Goal: Information Seeking & Learning: Learn about a topic

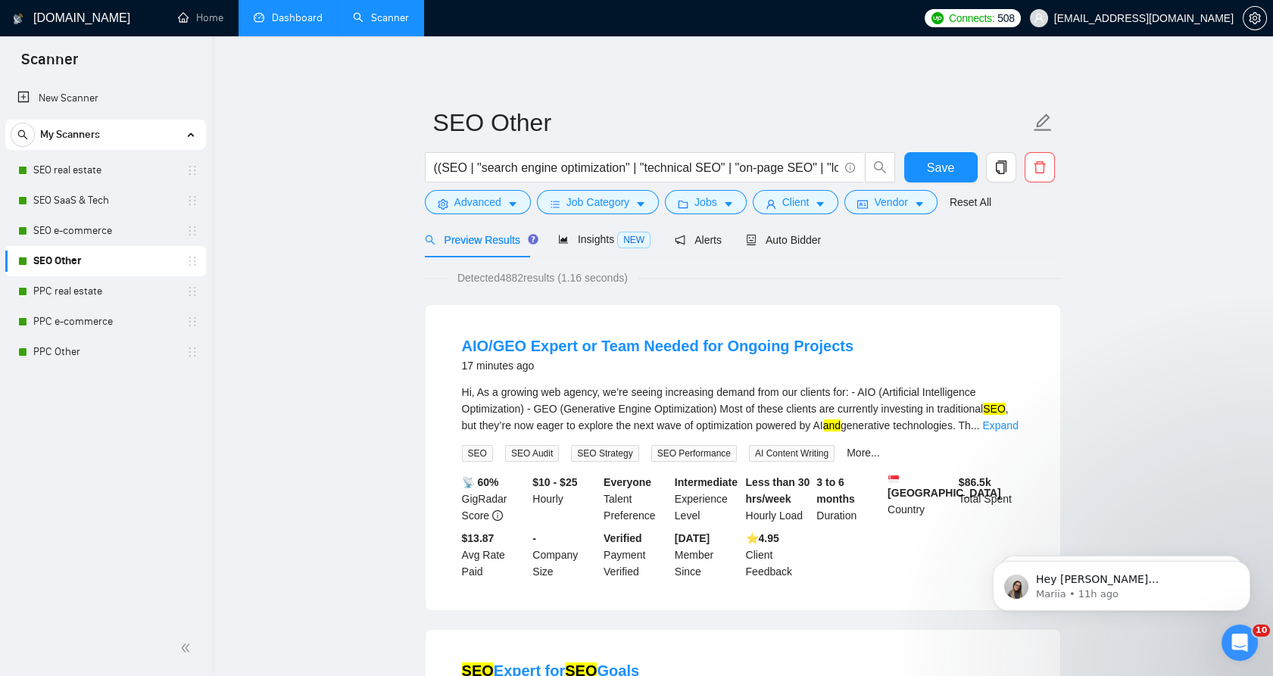
click at [314, 21] on link "Dashboard" at bounding box center [288, 17] width 69 height 13
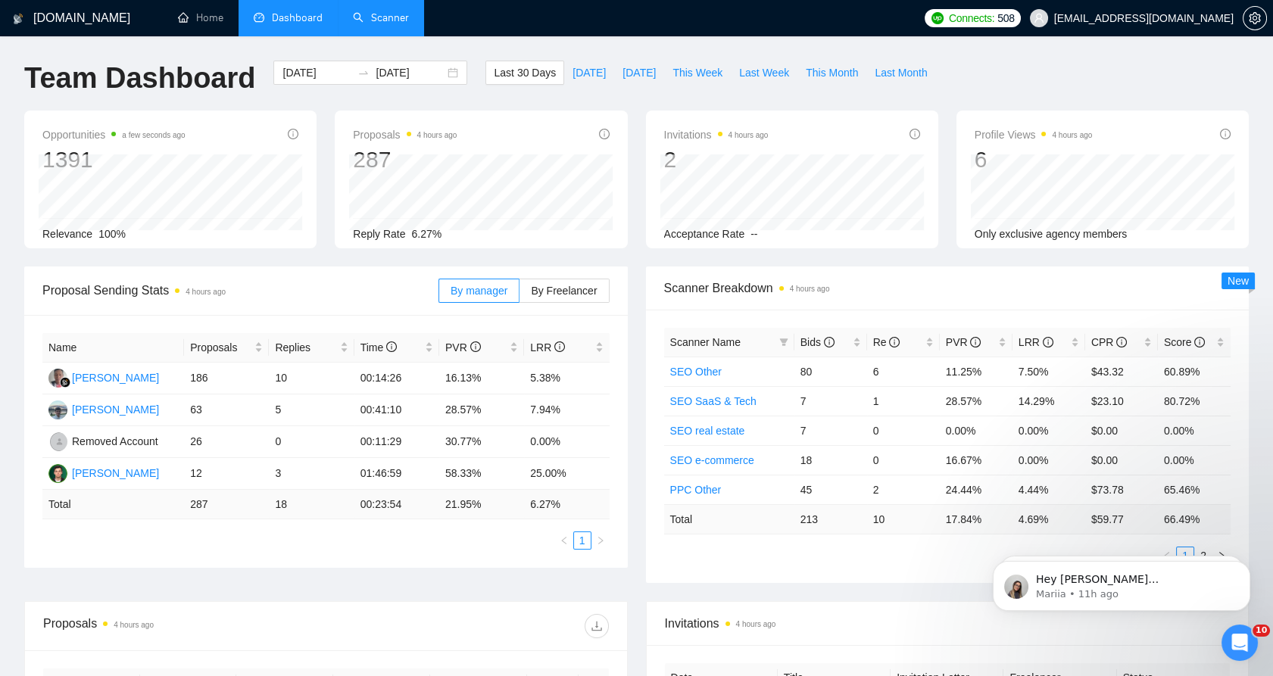
click at [361, 21] on link "Scanner" at bounding box center [381, 17] width 56 height 13
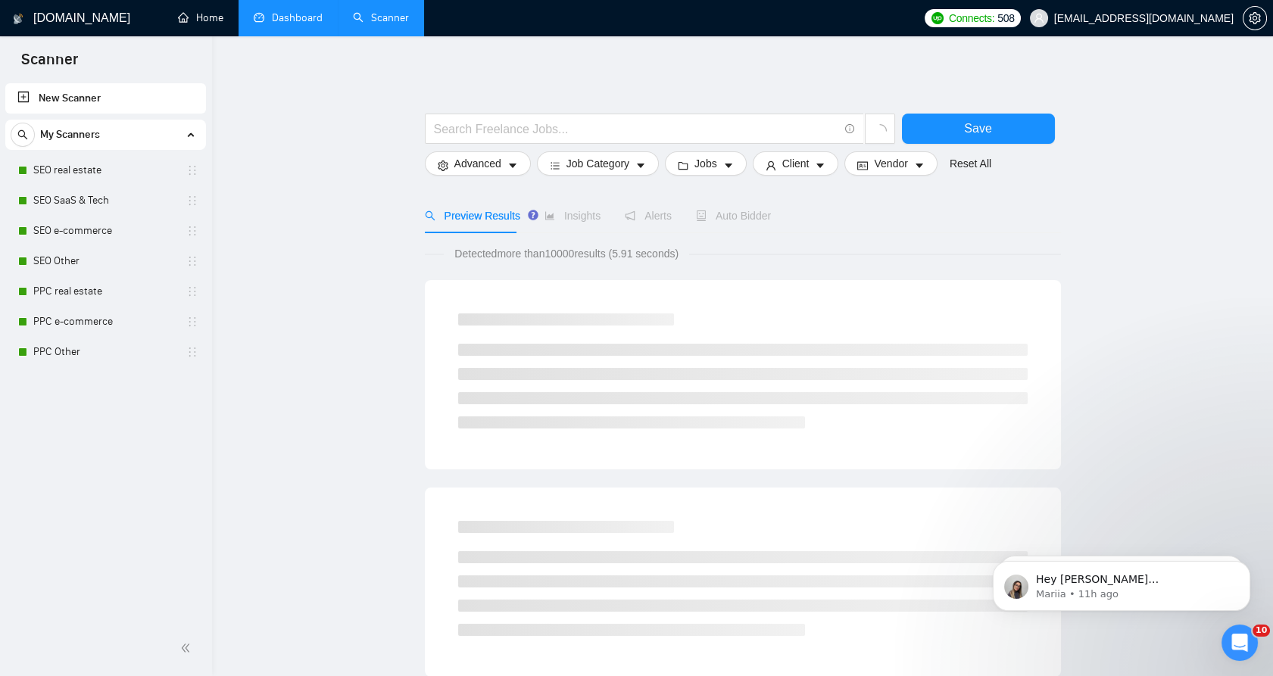
click at [269, 16] on link "Dashboard" at bounding box center [288, 17] width 69 height 13
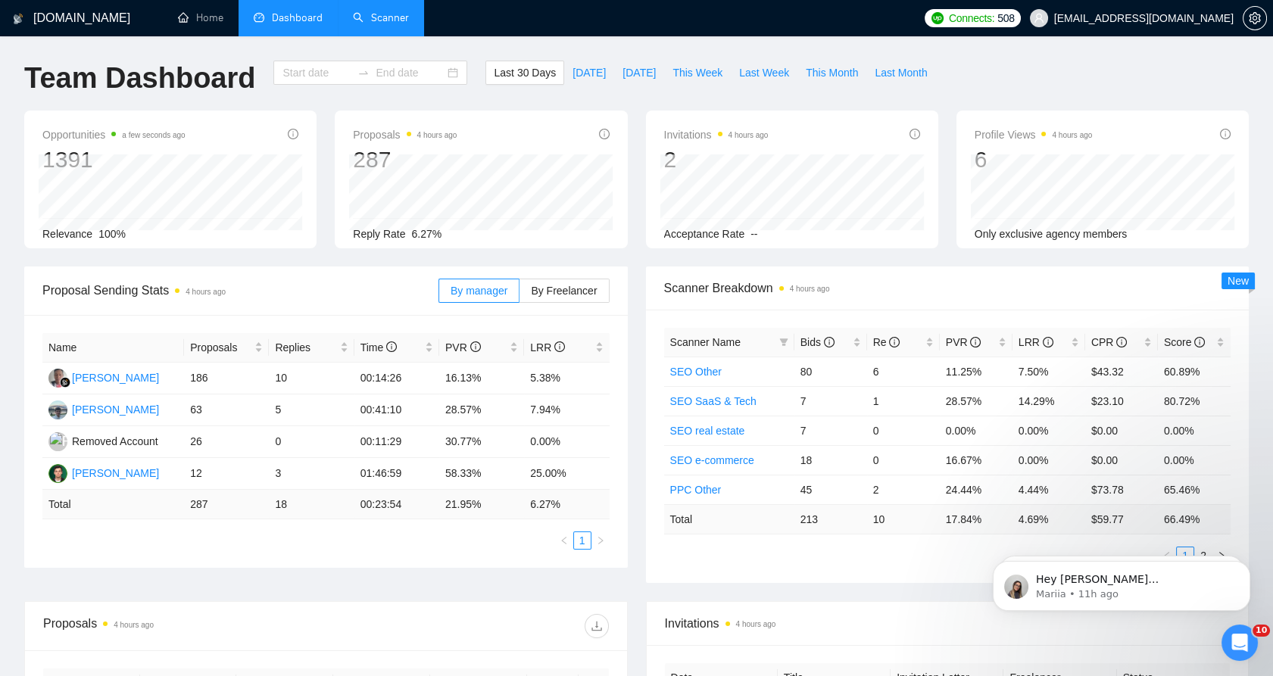
type input "[DATE]"
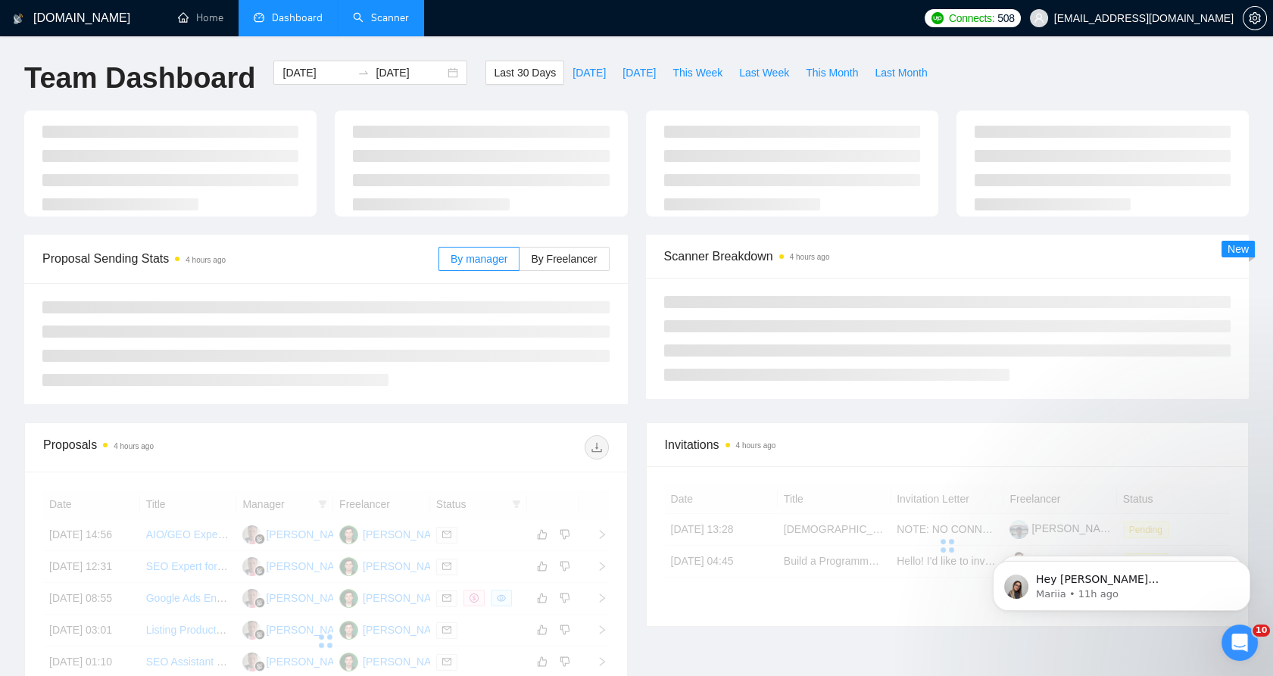
scroll to position [336, 0]
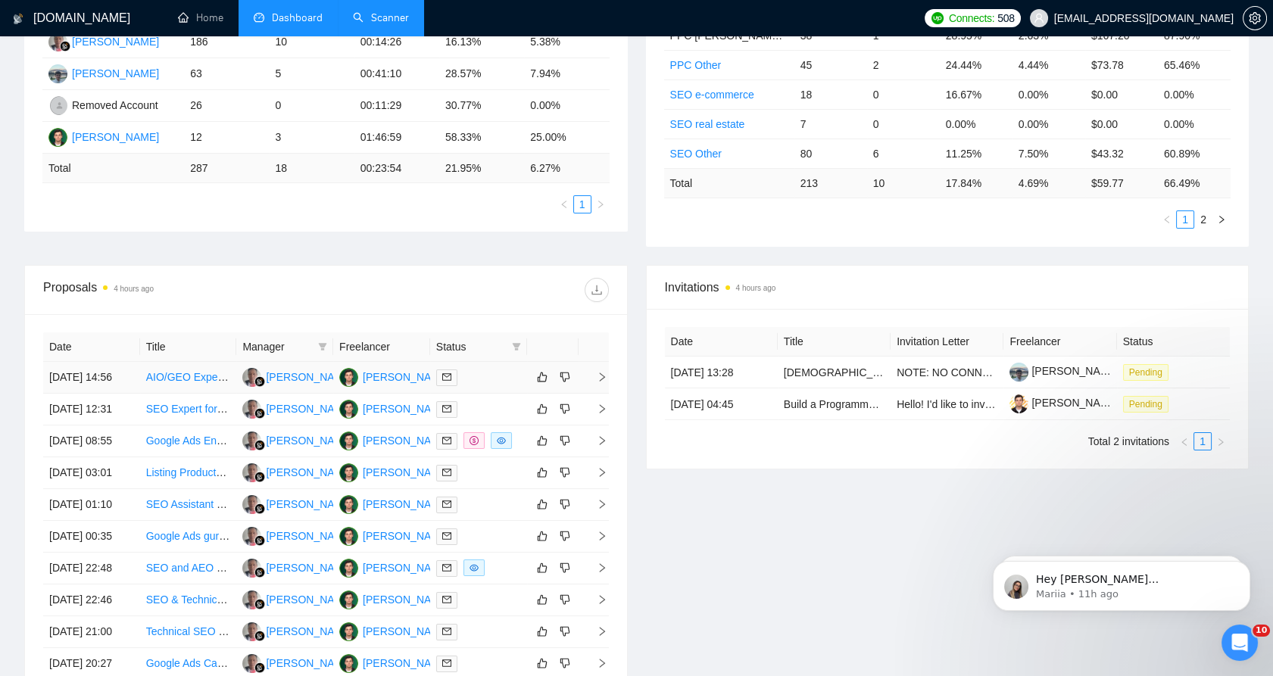
click at [478, 394] on td at bounding box center [478, 378] width 97 height 32
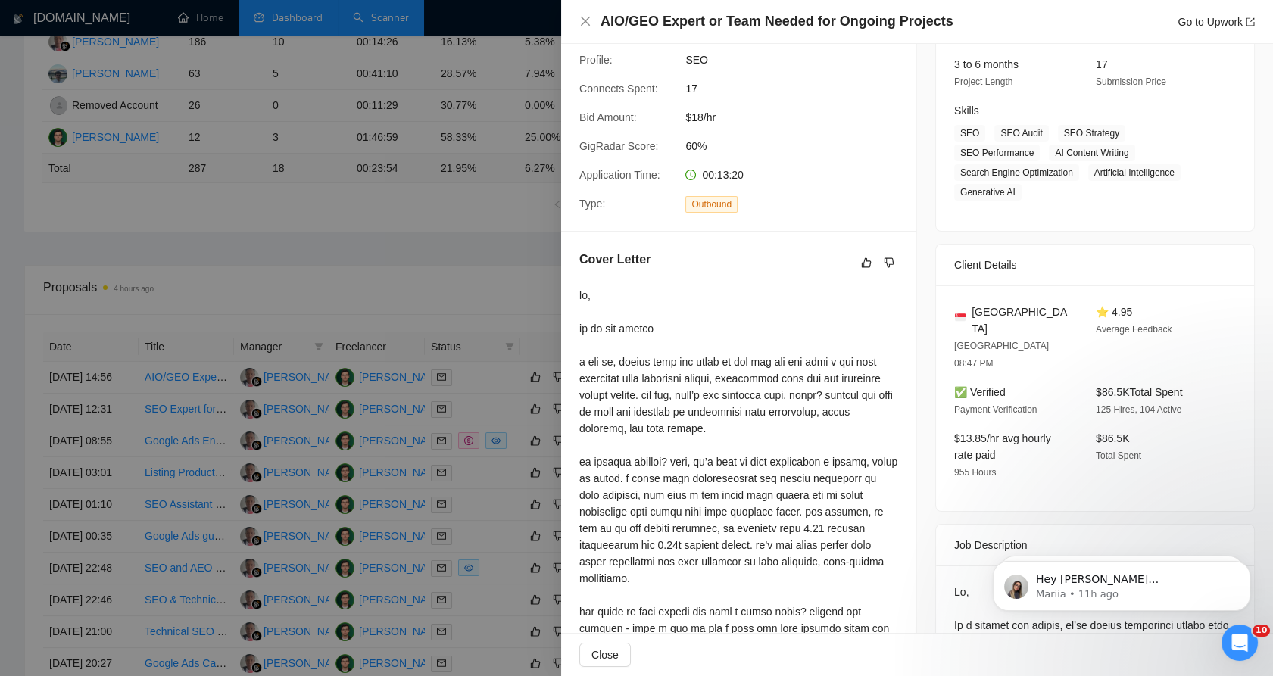
scroll to position [0, 0]
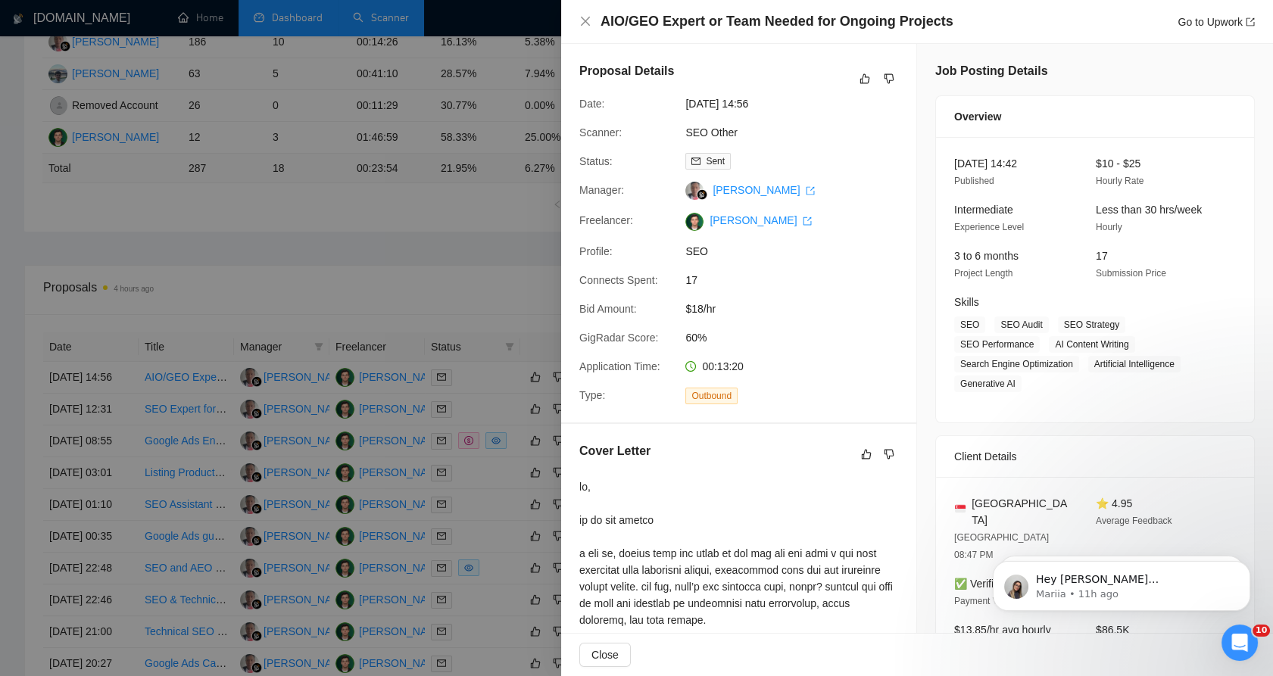
click at [435, 255] on div at bounding box center [636, 338] width 1273 height 676
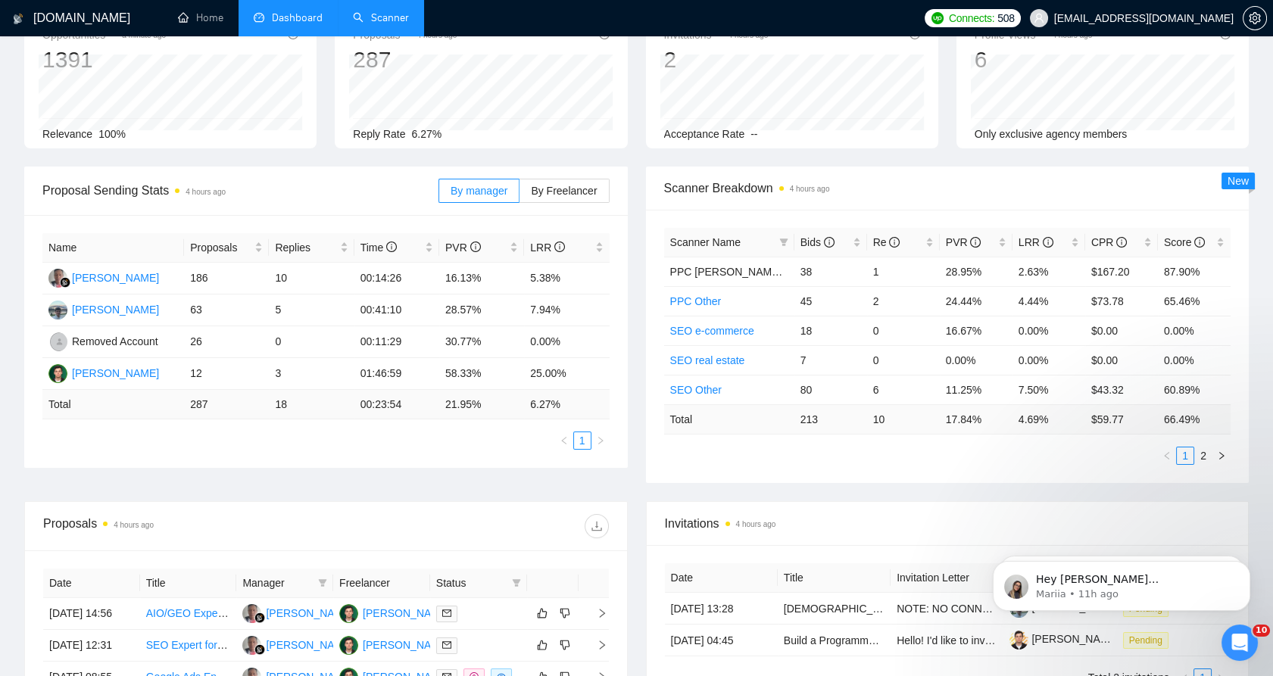
scroll to position [84, 0]
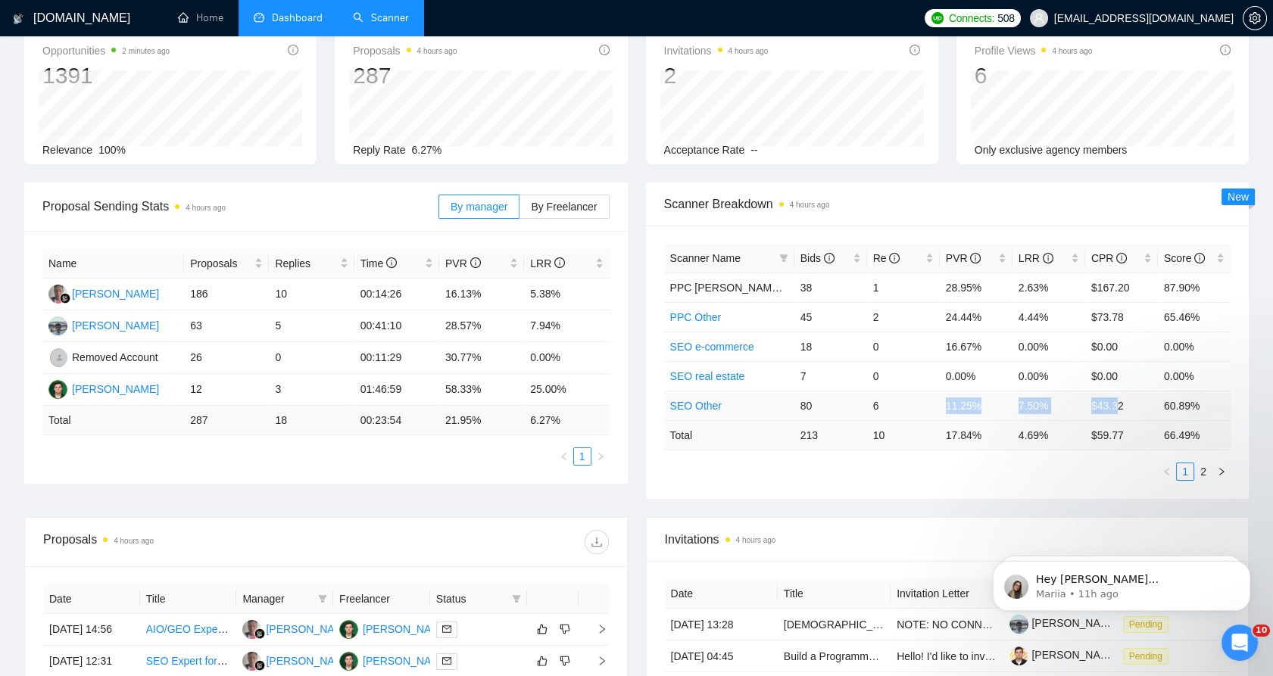
drag, startPoint x: 945, startPoint y: 412, endPoint x: 1114, endPoint y: 418, distance: 169.7
click at [1114, 418] on tr "SEO Other 80 6 11.25% 7.50% $43.32 60.89%" at bounding box center [947, 406] width 567 height 30
drag, startPoint x: 1114, startPoint y: 418, endPoint x: 1030, endPoint y: 406, distance: 85.7
click at [1030, 406] on td "7.50%" at bounding box center [1048, 406] width 73 height 30
click at [1035, 404] on td "7.50%" at bounding box center [1048, 406] width 73 height 30
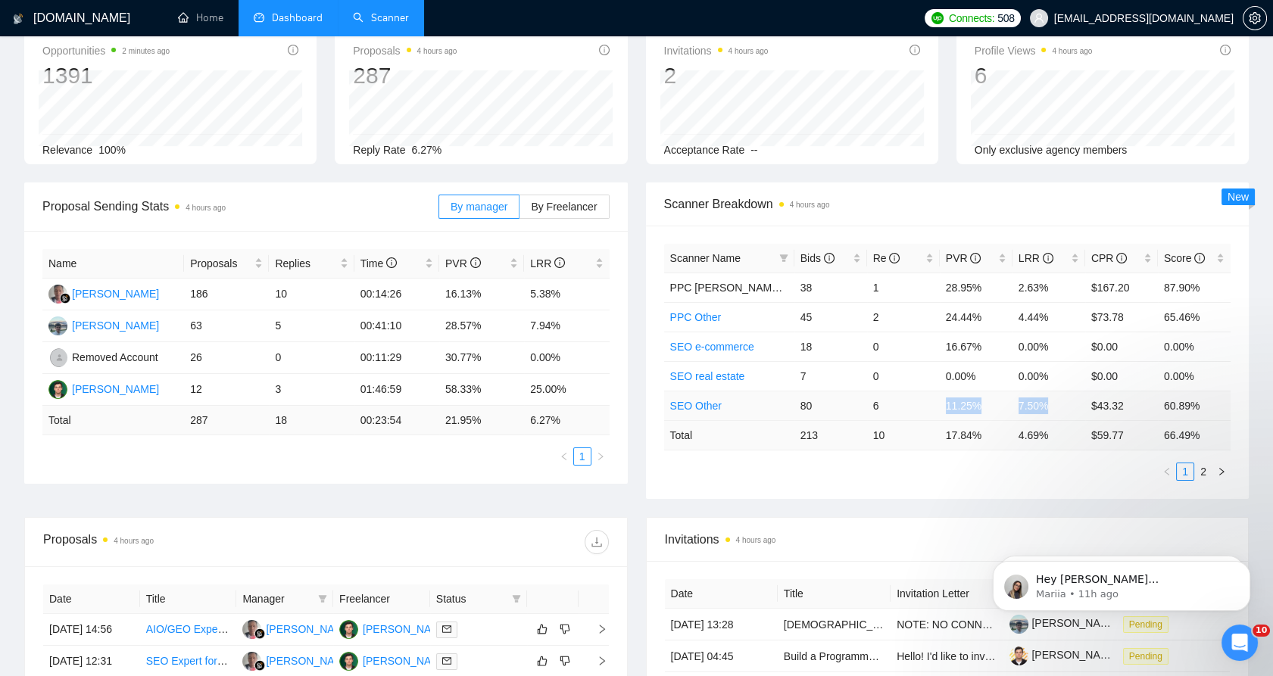
drag, startPoint x: 1035, startPoint y: 404, endPoint x: 924, endPoint y: 402, distance: 110.6
click at [924, 402] on tr "SEO Other 80 6 11.25% 7.50% $43.32 60.89%" at bounding box center [947, 406] width 567 height 30
drag, startPoint x: 924, startPoint y: 402, endPoint x: 954, endPoint y: 404, distance: 29.6
click at [957, 404] on td "11.25%" at bounding box center [976, 406] width 73 height 30
click at [949, 404] on td "11.25%" at bounding box center [976, 406] width 73 height 30
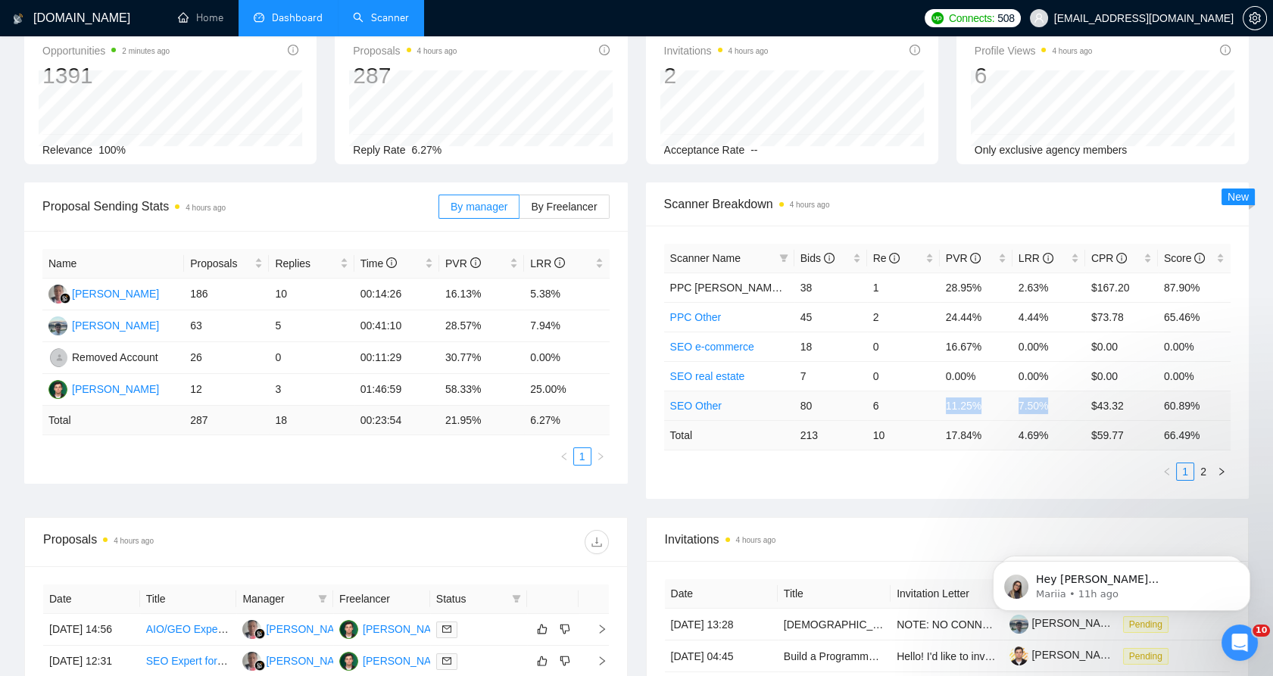
drag, startPoint x: 949, startPoint y: 404, endPoint x: 1058, endPoint y: 406, distance: 108.3
click at [1058, 406] on tr "SEO Other 80 6 11.25% 7.50% $43.32 60.89%" at bounding box center [947, 406] width 567 height 30
drag, startPoint x: 1058, startPoint y: 406, endPoint x: 978, endPoint y: 401, distance: 79.6
click at [988, 402] on td "11.25%" at bounding box center [976, 406] width 73 height 30
click at [969, 403] on td "11.25%" at bounding box center [976, 406] width 73 height 30
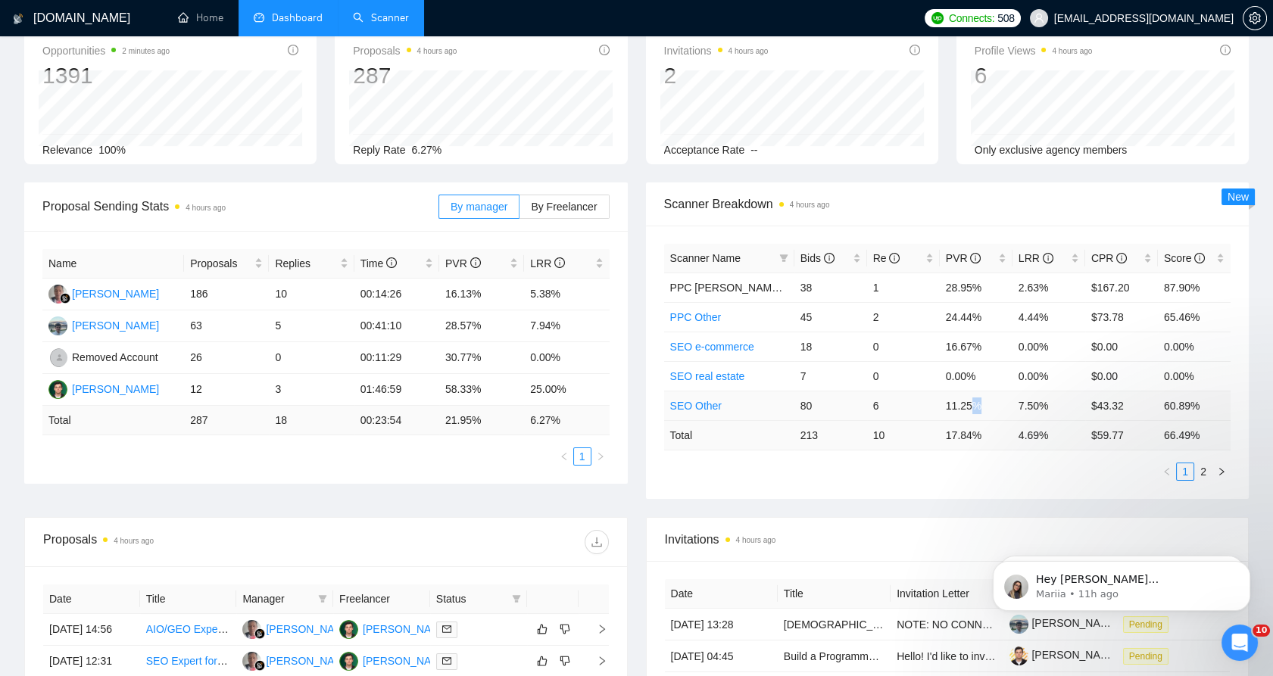
click at [969, 403] on td "11.25%" at bounding box center [976, 406] width 73 height 30
drag, startPoint x: 969, startPoint y: 403, endPoint x: 953, endPoint y: 404, distance: 15.9
click at [954, 404] on td "11.25%" at bounding box center [976, 406] width 73 height 30
click at [949, 404] on td "11.25%" at bounding box center [976, 406] width 73 height 30
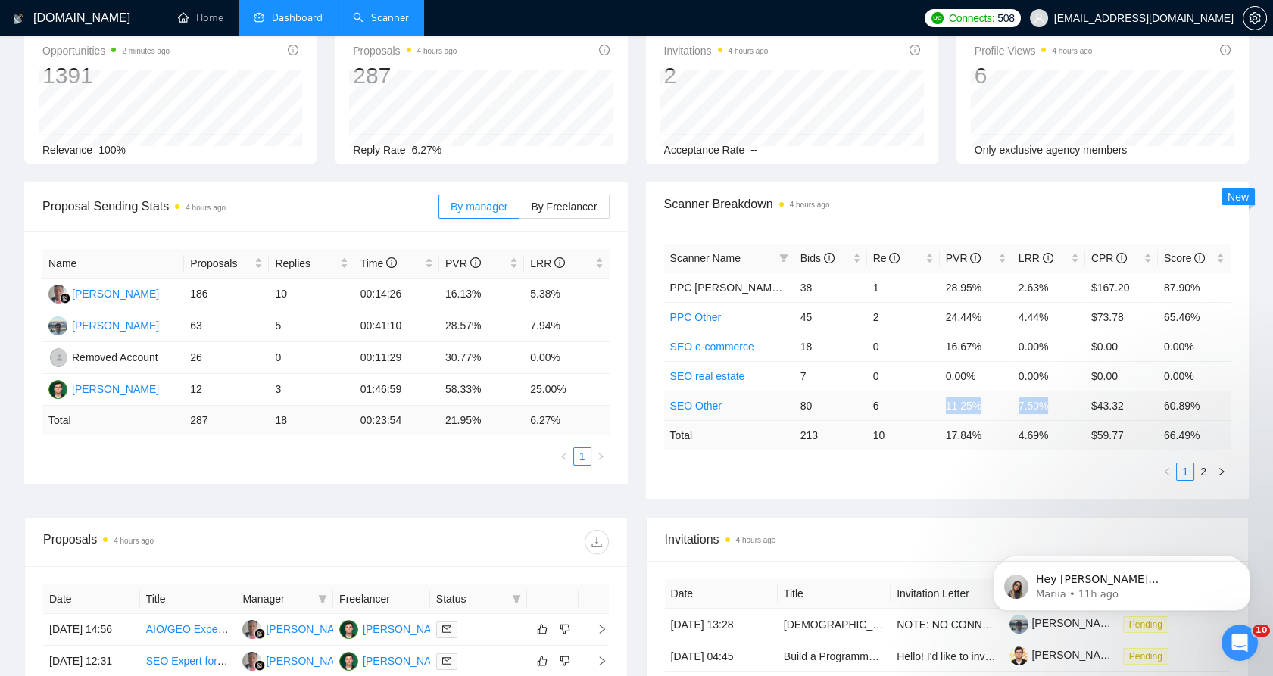
drag, startPoint x: 949, startPoint y: 404, endPoint x: 1042, endPoint y: 406, distance: 92.4
click at [1042, 406] on tr "SEO Other 80 6 11.25% 7.50% $43.32 60.89%" at bounding box center [947, 406] width 567 height 30
drag, startPoint x: 1042, startPoint y: 406, endPoint x: 937, endPoint y: 406, distance: 105.2
click at [937, 406] on td "6" at bounding box center [903, 406] width 73 height 30
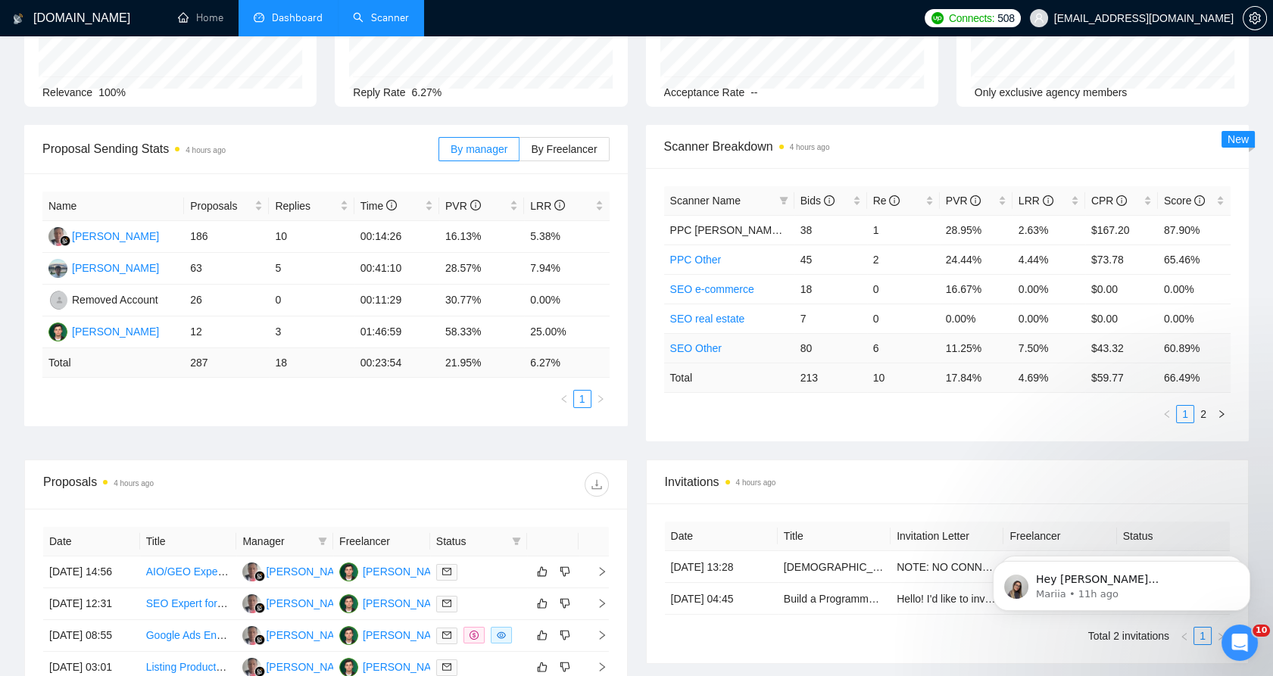
scroll to position [252, 0]
